Goal: Task Accomplishment & Management: Manage account settings

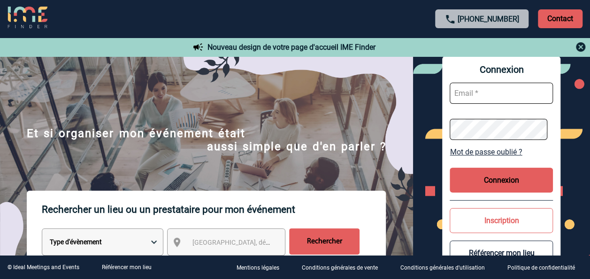
type input "elise.drapier@abeille-assurances.fr"
click at [518, 172] on button "Connexion" at bounding box center [500, 179] width 103 height 25
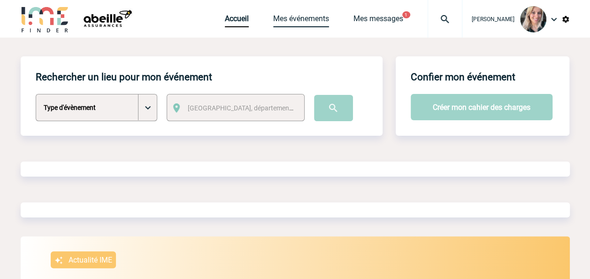
click at [315, 19] on link "Mes événements" at bounding box center [301, 20] width 56 height 13
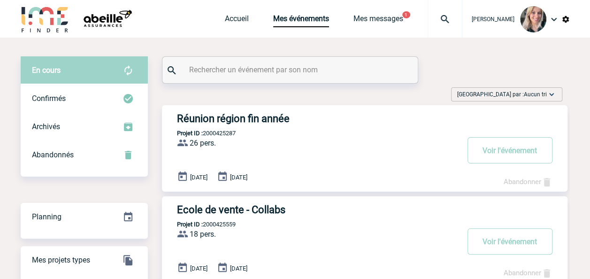
scroll to position [9, 0]
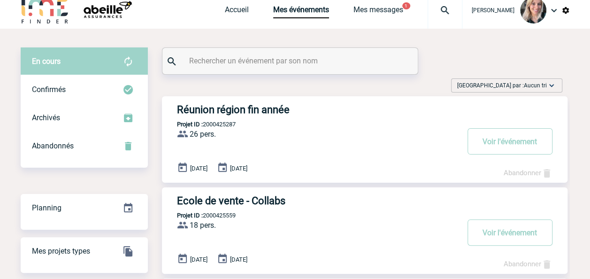
click at [270, 118] on div "Réunion région fin année Projet ID : 2000425287 26 pers. ProjetID : 2000425287 …" at bounding box center [364, 139] width 405 height 86
click at [265, 106] on h3 "Réunion région fin année" at bounding box center [317, 110] width 281 height 12
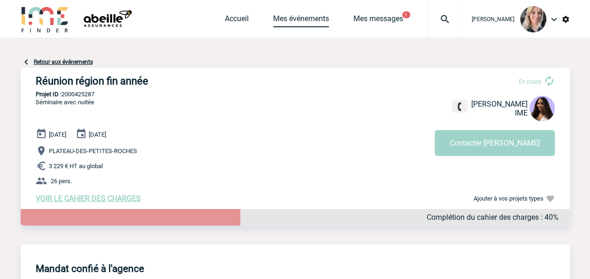
click at [301, 22] on link "Mes événements" at bounding box center [301, 20] width 56 height 13
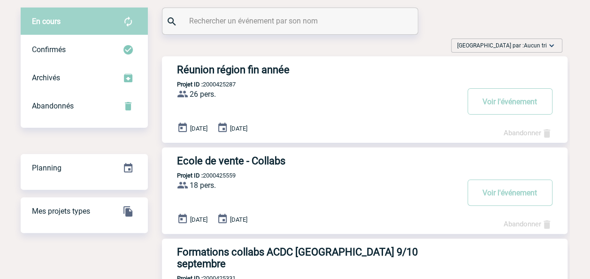
scroll to position [48, 0]
click at [515, 106] on button "Voir l'événement" at bounding box center [509, 102] width 85 height 26
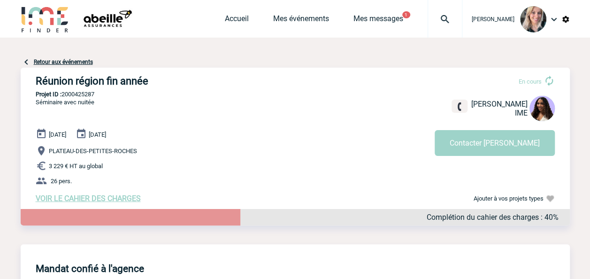
scroll to position [38, 0]
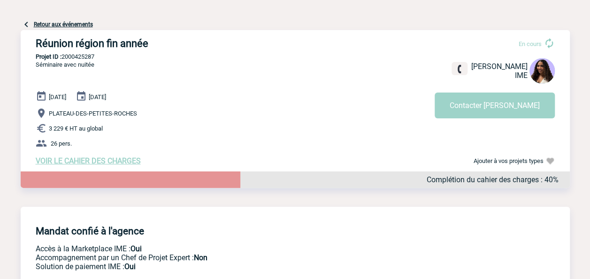
click at [109, 165] on span "VOIR LE CAHIER DES CHARGES" at bounding box center [88, 160] width 105 height 9
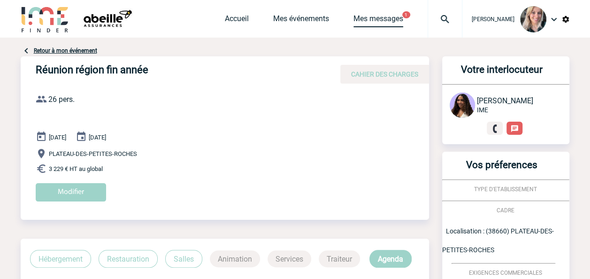
click at [392, 19] on link "Mes messages" at bounding box center [378, 20] width 50 height 13
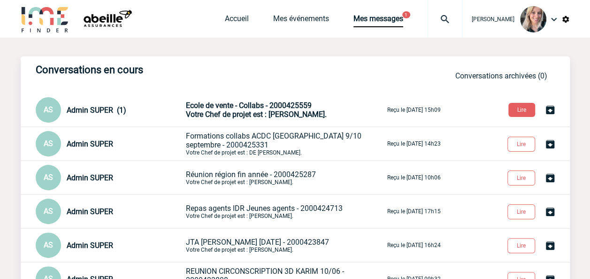
click at [282, 112] on span "Votre Chef de projet est : [PERSON_NAME]." at bounding box center [256, 114] width 141 height 9
